Goal: Task Accomplishment & Management: Use online tool/utility

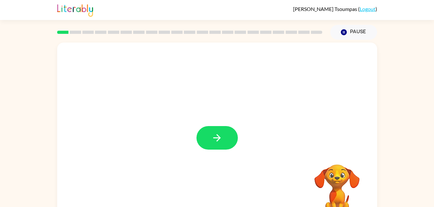
click at [224, 136] on button "button" at bounding box center [216, 138] width 41 height 24
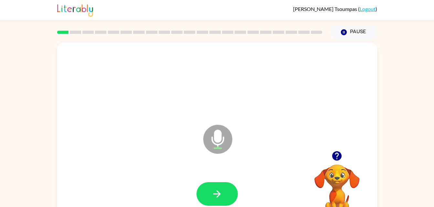
click at [218, 189] on icon "button" at bounding box center [216, 194] width 11 height 11
click at [213, 186] on button "button" at bounding box center [216, 194] width 41 height 24
click at [220, 187] on button "button" at bounding box center [216, 194] width 41 height 24
click at [227, 191] on button "button" at bounding box center [216, 194] width 41 height 24
click at [226, 185] on button "button" at bounding box center [216, 194] width 41 height 24
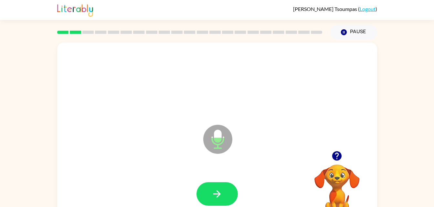
click at [223, 190] on button "button" at bounding box center [216, 194] width 41 height 24
click at [215, 185] on button "button" at bounding box center [216, 194] width 41 height 24
click at [215, 199] on icon "button" at bounding box center [216, 194] width 11 height 11
click at [210, 198] on button "button" at bounding box center [216, 194] width 41 height 24
click at [235, 179] on div at bounding box center [217, 194] width 307 height 53
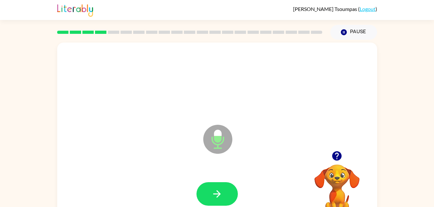
click at [219, 194] on icon "button" at bounding box center [216, 193] width 7 height 7
click at [226, 187] on button "button" at bounding box center [216, 194] width 41 height 24
click at [230, 190] on button "button" at bounding box center [216, 194] width 41 height 24
click at [222, 187] on button "button" at bounding box center [216, 194] width 41 height 24
click at [213, 195] on icon "button" at bounding box center [216, 194] width 11 height 11
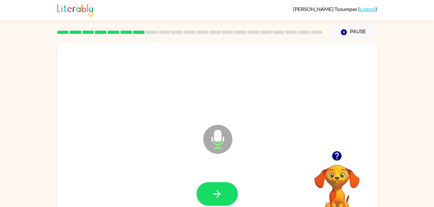
click at [333, 141] on div "Microphone The Microphone is here when it is your turn to talk" at bounding box center [217, 135] width 320 height 184
click at [204, 192] on button "button" at bounding box center [216, 194] width 41 height 24
click at [217, 195] on icon "button" at bounding box center [216, 194] width 11 height 11
click at [215, 189] on icon "button" at bounding box center [216, 194] width 11 height 11
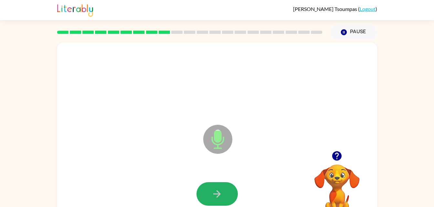
click at [220, 189] on icon "button" at bounding box center [216, 194] width 11 height 11
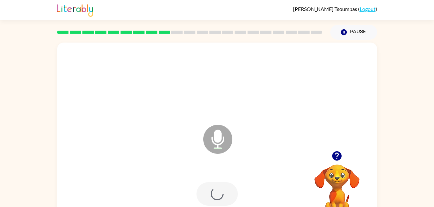
click at [220, 189] on div at bounding box center [216, 194] width 41 height 24
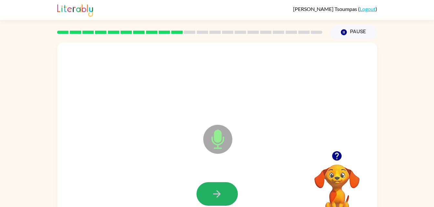
click at [227, 190] on button "button" at bounding box center [216, 194] width 41 height 24
click at [219, 195] on icon "button" at bounding box center [216, 193] width 7 height 7
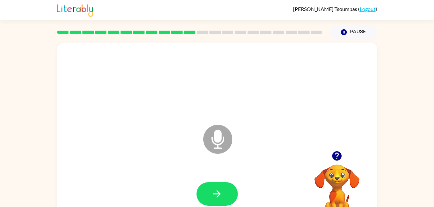
click at [339, 155] on icon "button" at bounding box center [336, 155] width 9 height 9
click at [227, 185] on button "button" at bounding box center [216, 194] width 41 height 24
click at [225, 192] on button "button" at bounding box center [216, 194] width 41 height 24
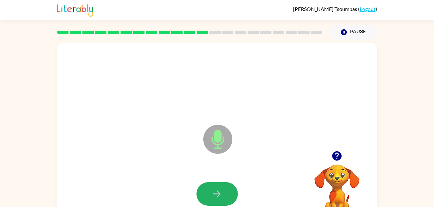
click at [215, 192] on icon "button" at bounding box center [216, 194] width 11 height 11
click at [216, 189] on icon "button" at bounding box center [216, 194] width 11 height 11
click at [216, 202] on button "button" at bounding box center [216, 194] width 41 height 24
click at [197, 198] on button "button" at bounding box center [216, 194] width 41 height 24
click at [229, 192] on button "button" at bounding box center [216, 194] width 41 height 24
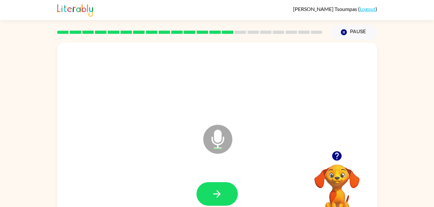
click at [224, 191] on button "button" at bounding box center [216, 194] width 41 height 24
click at [213, 194] on icon "button" at bounding box center [216, 193] width 7 height 7
click at [201, 172] on div at bounding box center [217, 194] width 307 height 53
click at [208, 189] on button "button" at bounding box center [216, 194] width 41 height 24
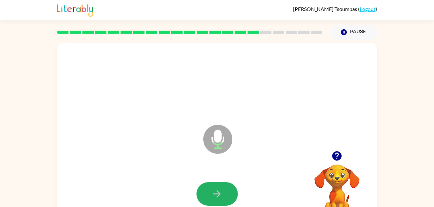
drag, startPoint x: 208, startPoint y: 189, endPoint x: 207, endPoint y: 184, distance: 5.9
click at [207, 184] on button "button" at bounding box center [216, 194] width 41 height 24
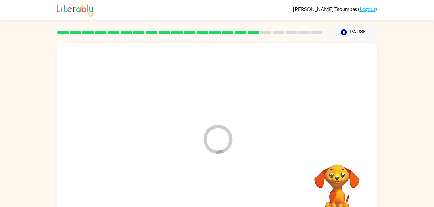
click at [207, 184] on div at bounding box center [217, 194] width 307 height 53
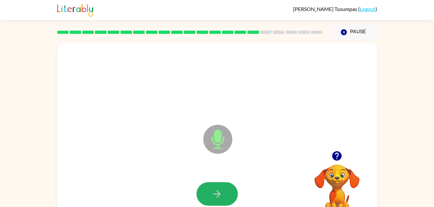
click at [230, 193] on button "button" at bounding box center [216, 194] width 41 height 24
click at [219, 197] on icon "button" at bounding box center [216, 194] width 11 height 11
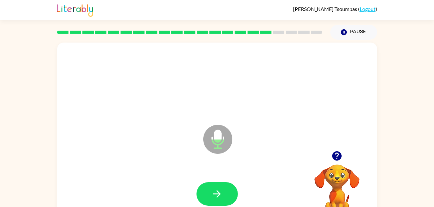
click at [220, 190] on icon "button" at bounding box center [216, 194] width 11 height 11
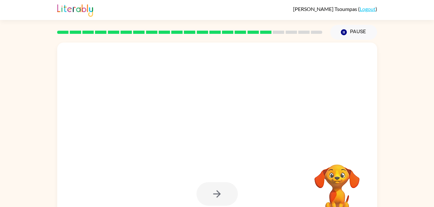
click at [339, 176] on video "Your browser must support playing .mp4 files to use Literably. Please try using…" at bounding box center [336, 187] width 65 height 65
click at [220, 194] on div at bounding box center [216, 194] width 41 height 24
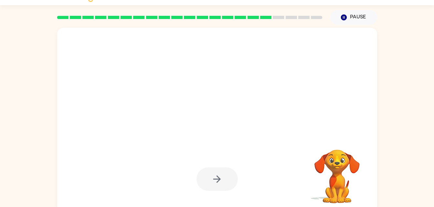
scroll to position [20, 0]
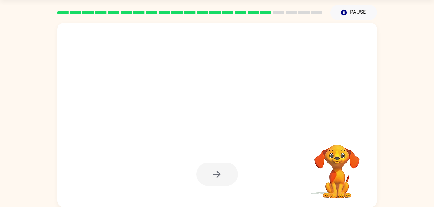
click at [344, 158] on video "Your browser must support playing .mp4 files to use Literably. Please try using…" at bounding box center [336, 167] width 65 height 65
click at [306, 110] on div at bounding box center [202, 103] width 276 height 23
click at [357, 8] on button "Pause Pause" at bounding box center [353, 12] width 47 height 15
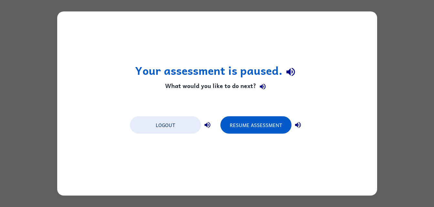
scroll to position [0, 0]
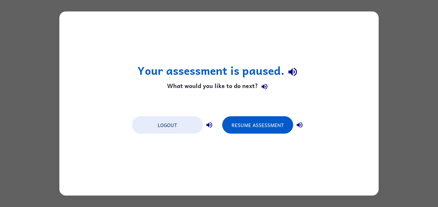
click at [274, 125] on button "Resume Assessment" at bounding box center [257, 125] width 71 height 17
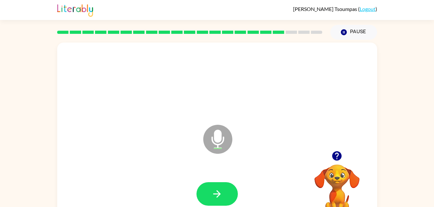
click at [338, 163] on button "button" at bounding box center [336, 156] width 16 height 16
click at [215, 191] on icon "button" at bounding box center [216, 194] width 11 height 11
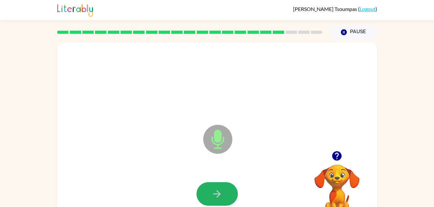
click at [210, 188] on button "button" at bounding box center [216, 194] width 41 height 24
click at [220, 189] on icon "button" at bounding box center [216, 194] width 11 height 11
click at [221, 191] on icon "button" at bounding box center [216, 194] width 11 height 11
click at [223, 192] on button "button" at bounding box center [216, 194] width 41 height 24
click at [222, 192] on icon "button" at bounding box center [216, 194] width 11 height 11
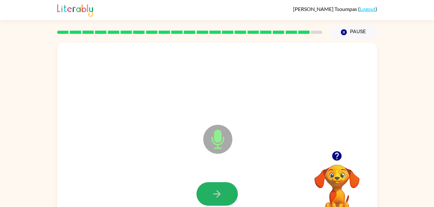
click at [220, 196] on icon "button" at bounding box center [216, 194] width 11 height 11
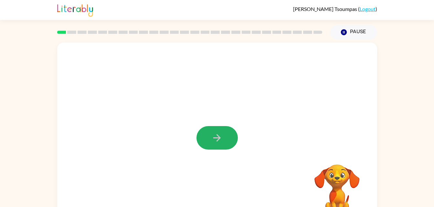
click at [213, 140] on icon "button" at bounding box center [216, 137] width 11 height 11
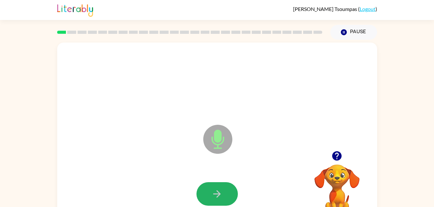
click at [214, 183] on button "button" at bounding box center [216, 194] width 41 height 24
click at [210, 196] on button "button" at bounding box center [216, 194] width 41 height 24
click at [207, 187] on button "button" at bounding box center [216, 194] width 41 height 24
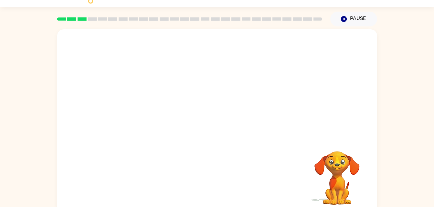
scroll to position [20, 0]
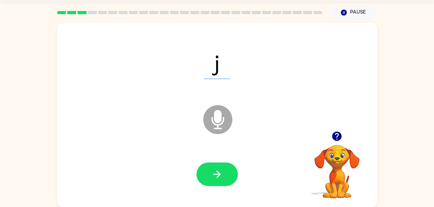
click at [215, 176] on icon "button" at bounding box center [216, 174] width 11 height 11
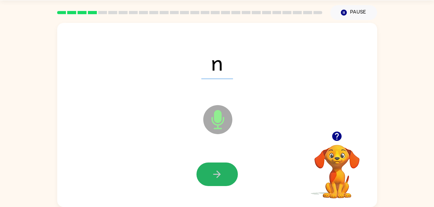
click at [215, 176] on icon "button" at bounding box center [216, 174] width 11 height 11
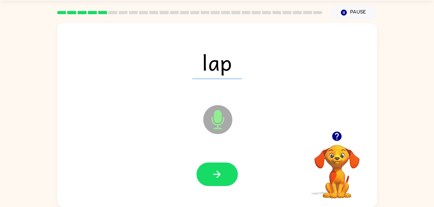
click at [224, 174] on button "button" at bounding box center [216, 175] width 41 height 24
drag, startPoint x: 224, startPoint y: 174, endPoint x: 204, endPoint y: 174, distance: 20.0
click at [204, 174] on button "button" at bounding box center [216, 175] width 41 height 24
drag, startPoint x: 204, startPoint y: 174, endPoint x: 221, endPoint y: 179, distance: 17.4
click at [221, 179] on icon "button" at bounding box center [216, 174] width 11 height 11
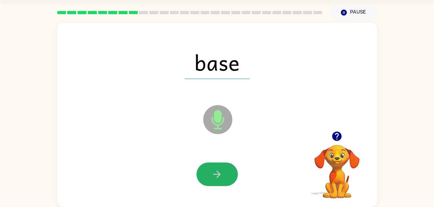
click at [221, 179] on icon "button" at bounding box center [216, 174] width 11 height 11
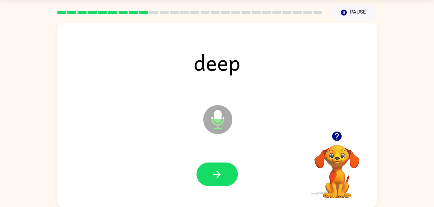
click at [221, 179] on icon "button" at bounding box center [216, 174] width 11 height 11
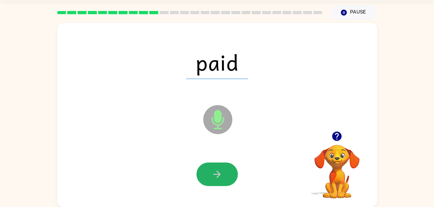
click at [230, 180] on button "button" at bounding box center [216, 175] width 41 height 24
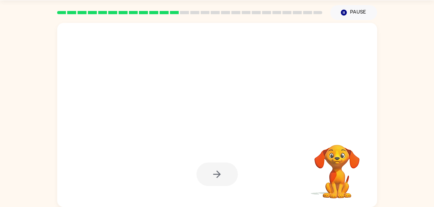
drag, startPoint x: 230, startPoint y: 180, endPoint x: 159, endPoint y: 150, distance: 77.5
click at [159, 150] on div at bounding box center [217, 174] width 307 height 53
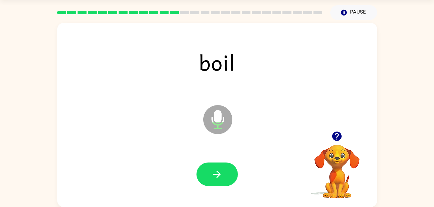
drag, startPoint x: 221, startPoint y: 171, endPoint x: 212, endPoint y: 162, distance: 13.2
click at [212, 162] on div at bounding box center [217, 174] width 307 height 53
click at [210, 179] on button "button" at bounding box center [216, 175] width 41 height 24
click at [209, 175] on button "button" at bounding box center [216, 175] width 41 height 24
drag, startPoint x: 209, startPoint y: 175, endPoint x: 141, endPoint y: 141, distance: 75.8
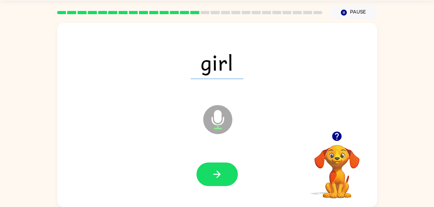
click at [141, 141] on div "girl Microphone The Microphone is here when it is your turn to talk" at bounding box center [217, 115] width 320 height 184
click at [223, 176] on button "button" at bounding box center [216, 175] width 41 height 24
drag, startPoint x: 223, startPoint y: 176, endPoint x: 206, endPoint y: 176, distance: 16.8
click at [206, 176] on button "button" at bounding box center [216, 175] width 41 height 24
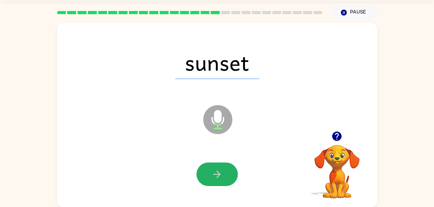
click at [206, 176] on button "button" at bounding box center [216, 175] width 41 height 24
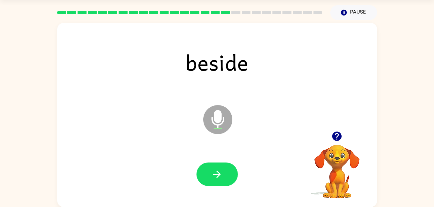
drag, startPoint x: 206, startPoint y: 176, endPoint x: 199, endPoint y: 176, distance: 7.4
click at [199, 176] on button "button" at bounding box center [216, 175] width 41 height 24
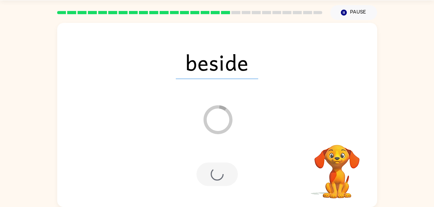
click at [177, 72] on span "beside" at bounding box center [217, 63] width 82 height 34
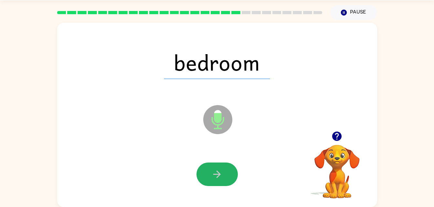
click at [227, 176] on button "button" at bounding box center [216, 175] width 41 height 24
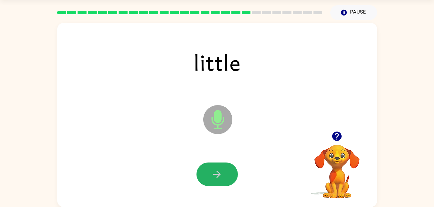
click at [227, 176] on button "button" at bounding box center [216, 175] width 41 height 24
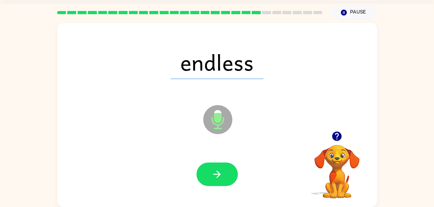
click at [224, 179] on button "button" at bounding box center [216, 175] width 41 height 24
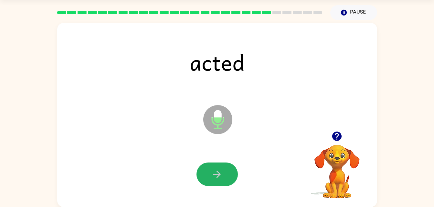
click at [225, 183] on button "button" at bounding box center [216, 175] width 41 height 24
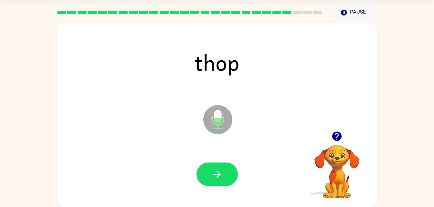
drag, startPoint x: 225, startPoint y: 183, endPoint x: 215, endPoint y: 184, distance: 10.3
click at [215, 184] on button "button" at bounding box center [216, 175] width 41 height 24
drag, startPoint x: 215, startPoint y: 184, endPoint x: 203, endPoint y: 176, distance: 14.3
click at [203, 176] on button "button" at bounding box center [216, 175] width 41 height 24
drag, startPoint x: 203, startPoint y: 176, endPoint x: 142, endPoint y: 142, distance: 70.1
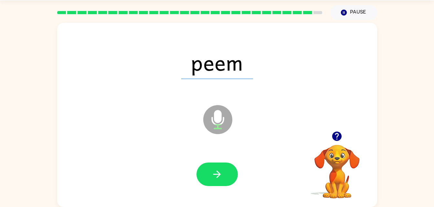
click at [142, 142] on div "peem Microphone The Microphone is here when it is your turn to talk" at bounding box center [217, 115] width 320 height 184
click at [216, 174] on icon "button" at bounding box center [216, 174] width 7 height 7
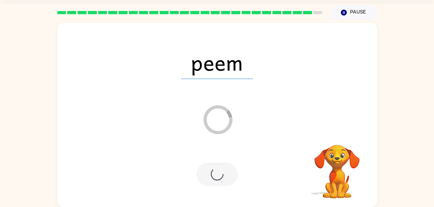
scroll to position [8, 0]
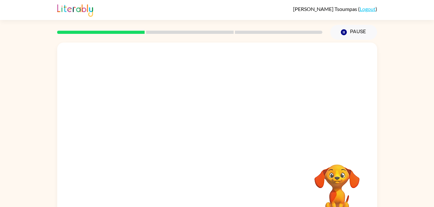
scroll to position [20, 0]
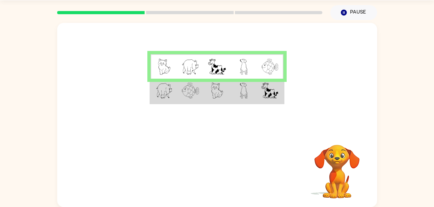
click at [221, 93] on img at bounding box center [217, 91] width 12 height 16
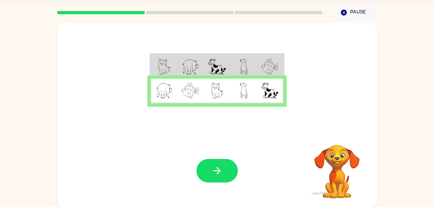
click at [247, 64] on img at bounding box center [244, 67] width 8 height 16
click at [217, 168] on icon "button" at bounding box center [216, 170] width 7 height 7
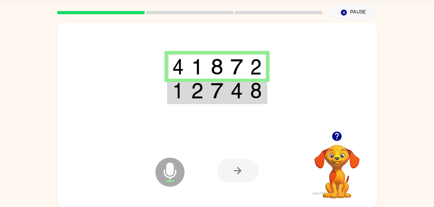
click at [227, 105] on div at bounding box center [217, 77] width 320 height 108
click at [230, 97] on td at bounding box center [237, 91] width 20 height 25
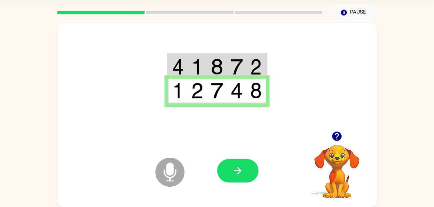
click at [247, 168] on button "button" at bounding box center [237, 171] width 41 height 24
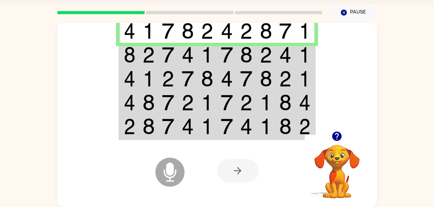
click at [187, 51] on img at bounding box center [187, 55] width 12 height 16
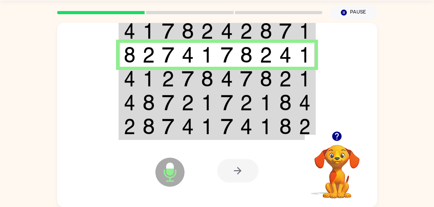
click at [143, 71] on img at bounding box center [148, 79] width 12 height 16
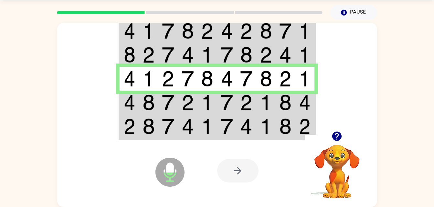
click at [195, 88] on td at bounding box center [188, 79] width 20 height 24
click at [196, 103] on td at bounding box center [188, 103] width 20 height 24
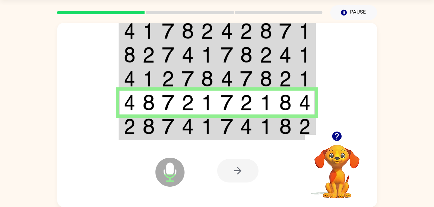
click at [200, 124] on td at bounding box center [207, 127] width 20 height 25
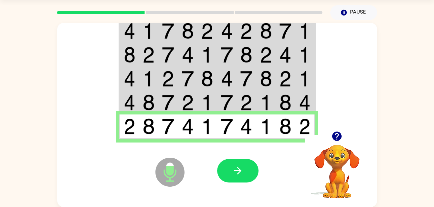
click at [236, 168] on icon "button" at bounding box center [237, 170] width 11 height 11
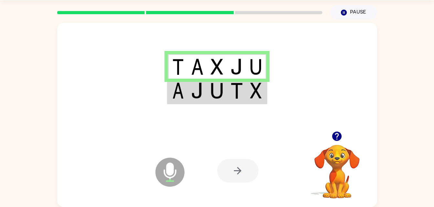
click at [223, 97] on td at bounding box center [217, 91] width 20 height 25
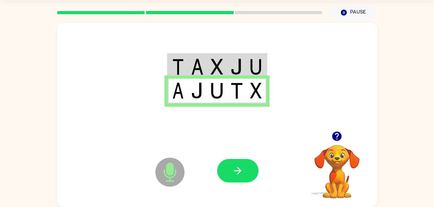
click at [249, 158] on icon "Microphone The Microphone is here when it is your turn to talk" at bounding box center [202, 180] width 97 height 48
click at [251, 166] on button "button" at bounding box center [237, 171] width 41 height 24
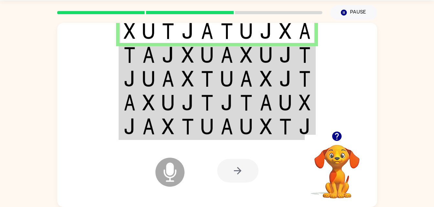
click at [140, 49] on td at bounding box center [149, 55] width 20 height 24
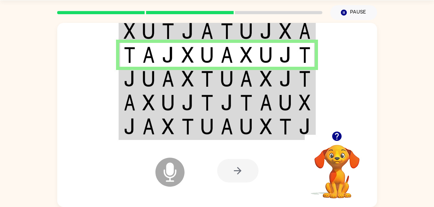
click at [149, 82] on img at bounding box center [148, 79] width 12 height 16
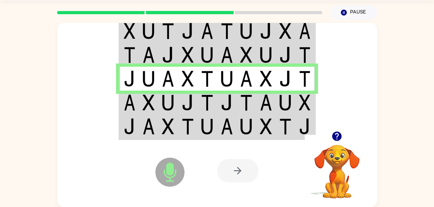
click at [153, 103] on img at bounding box center [148, 103] width 12 height 16
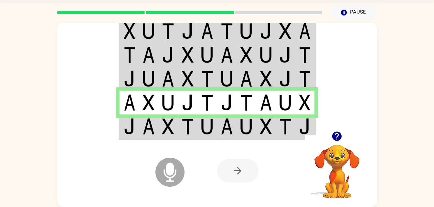
click at [149, 136] on div "Microphone The Microphone is here when it is your turn to talk" at bounding box center [154, 156] width 64 height 43
click at [151, 128] on img at bounding box center [148, 126] width 12 height 16
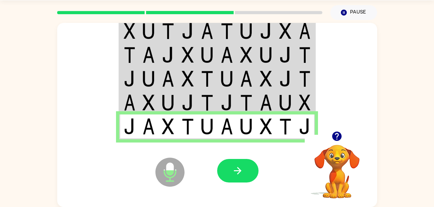
click at [224, 112] on td at bounding box center [227, 103] width 20 height 24
click at [225, 101] on img at bounding box center [226, 103] width 12 height 16
click at [237, 178] on button "button" at bounding box center [237, 171] width 41 height 24
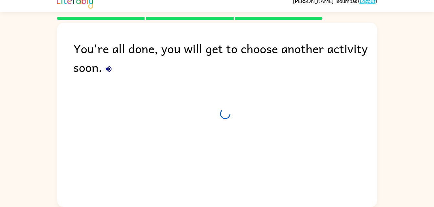
scroll to position [8, 0]
